Goal: Obtain resource: Obtain resource

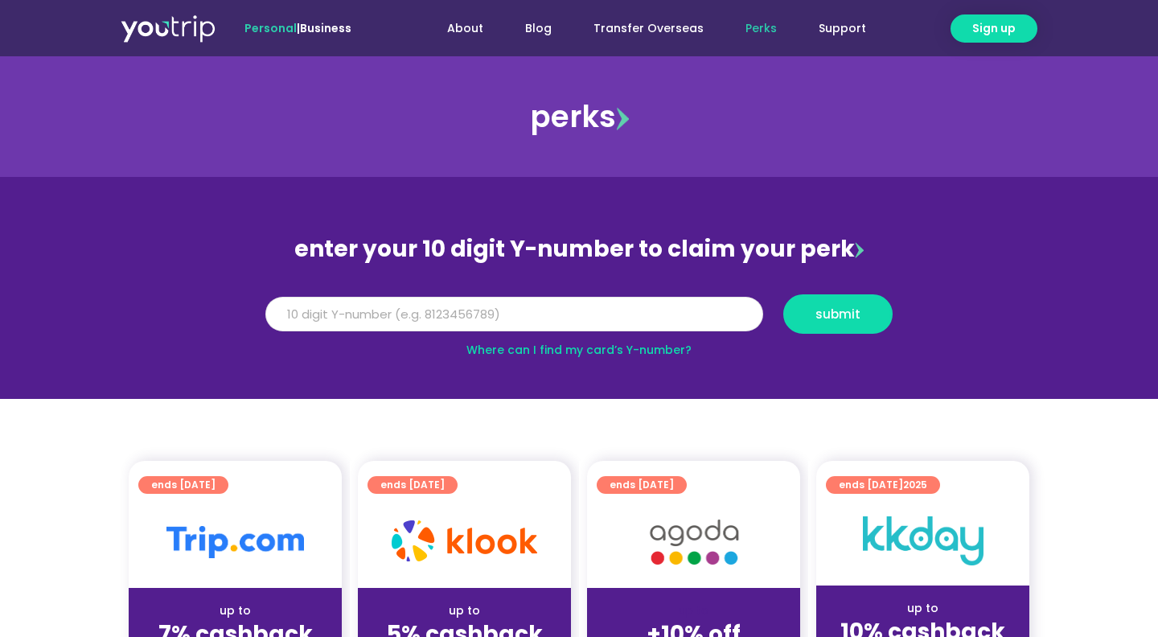
click at [669, 311] on input "Y Number" at bounding box center [514, 314] width 498 height 35
drag, startPoint x: 711, startPoint y: 309, endPoint x: 25, endPoint y: 303, distance: 686.2
click at [265, 300] on input "8164976701" at bounding box center [514, 314] width 498 height 35
type input "8164976701"
click at [816, 302] on button "submit" at bounding box center [838, 313] width 109 height 39
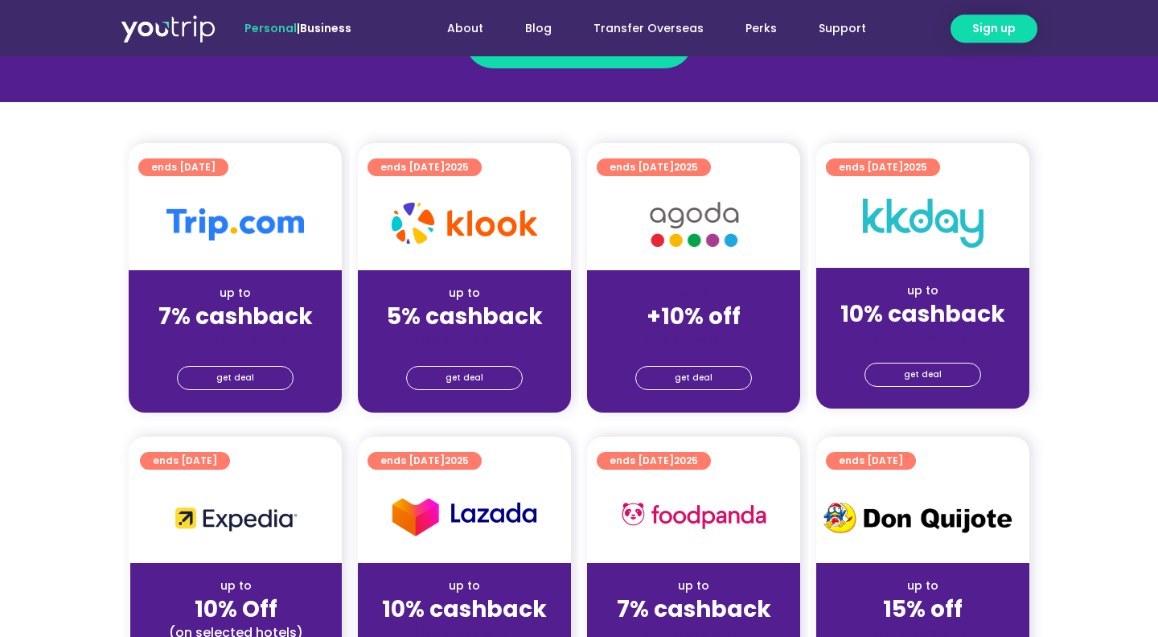
scroll to position [434, 0]
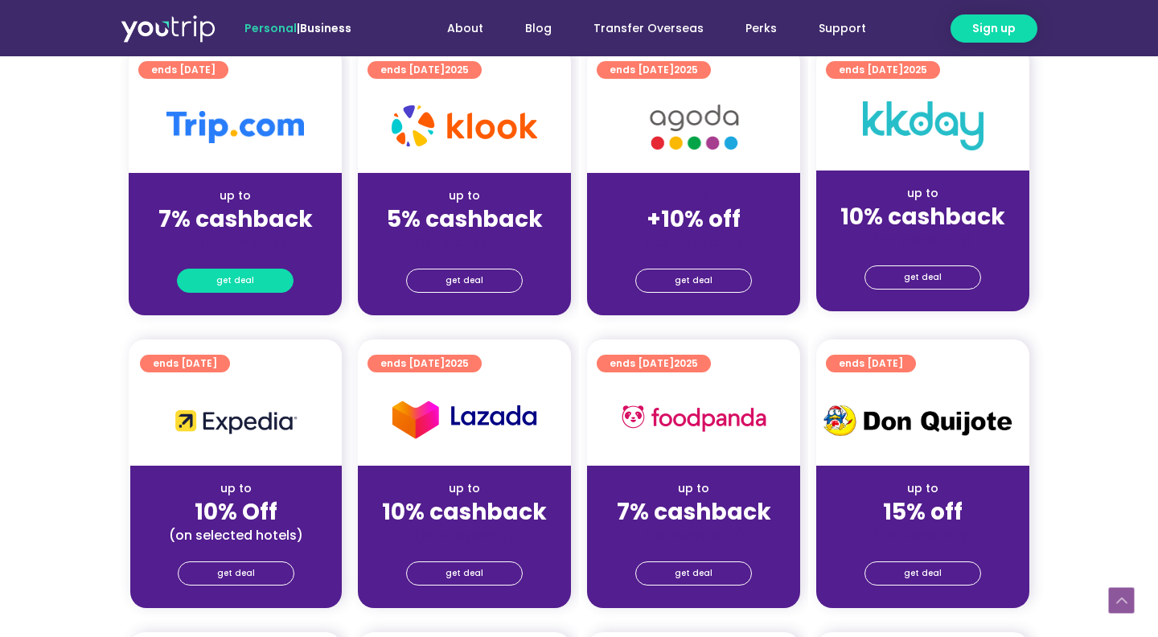
click at [244, 286] on span "get deal" at bounding box center [235, 280] width 38 height 23
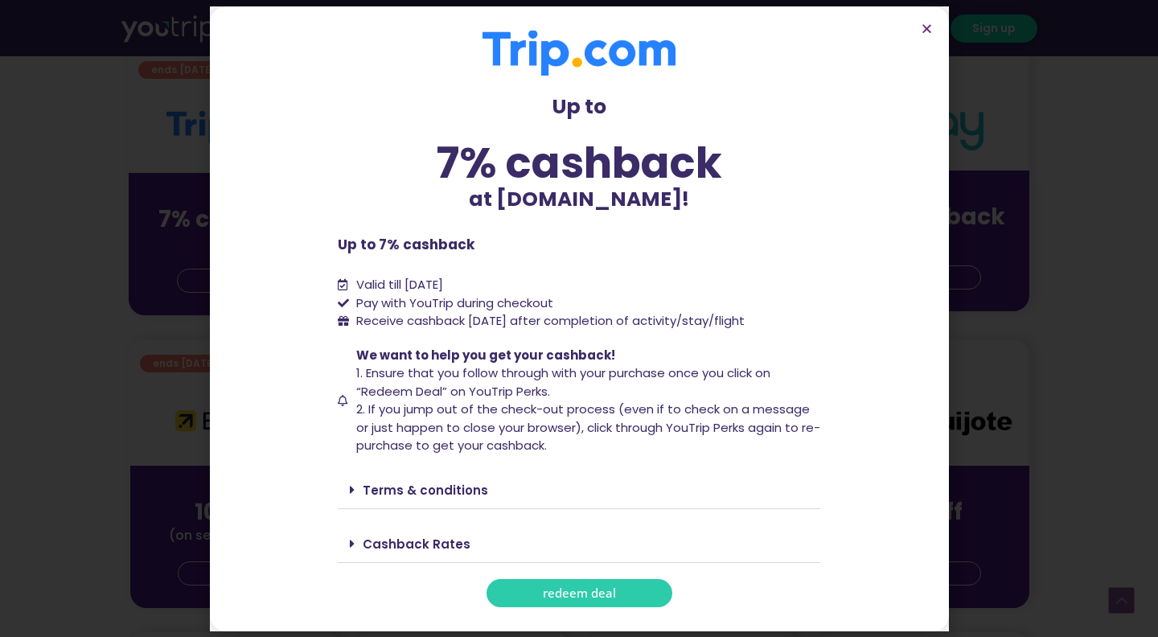
click at [544, 598] on span "redeem deal" at bounding box center [579, 593] width 73 height 12
